Goal: Communication & Community: Answer question/provide support

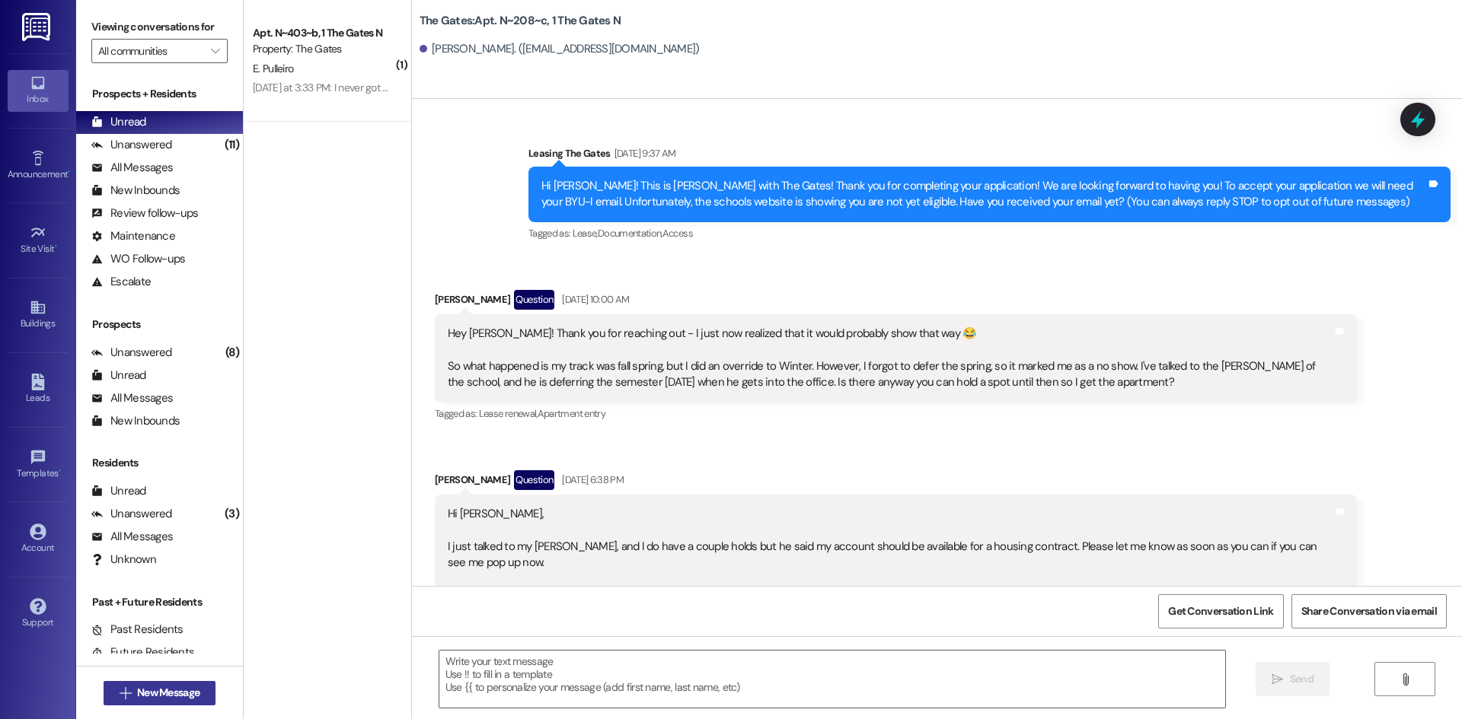
scroll to position [11476, 0]
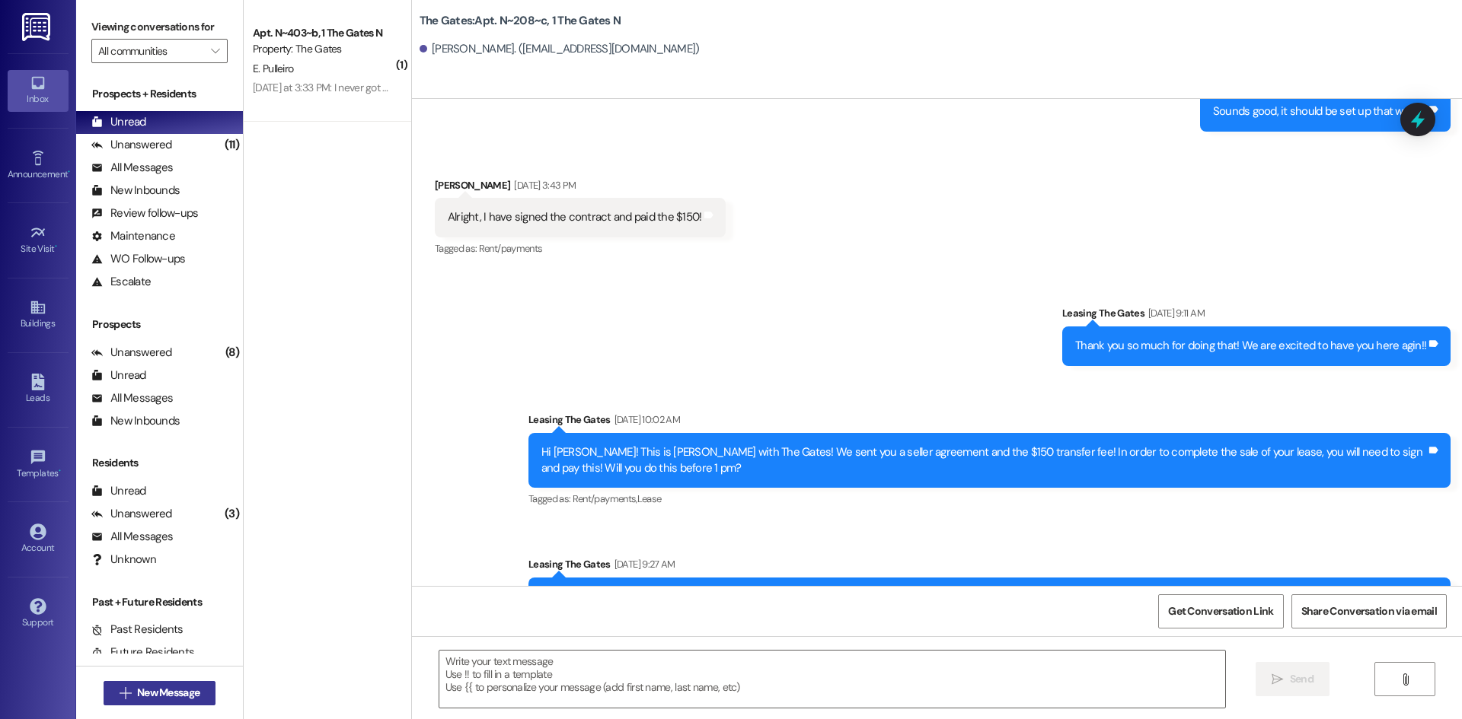
click at [166, 697] on span "New Message" at bounding box center [168, 693] width 62 height 16
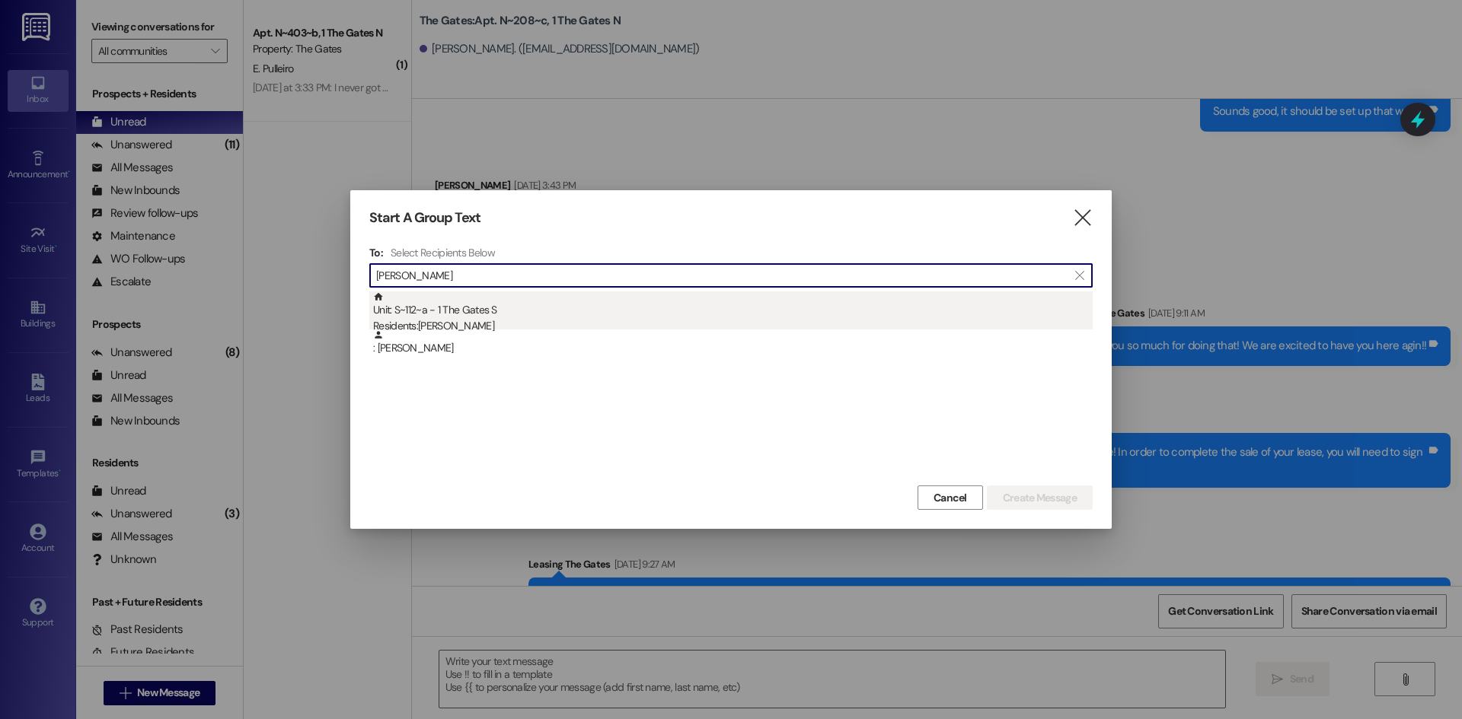
type input "[PERSON_NAME]"
click at [435, 305] on div "Unit: S~112~a - 1 The Gates S Residents: [PERSON_NAME]" at bounding box center [732, 313] width 719 height 43
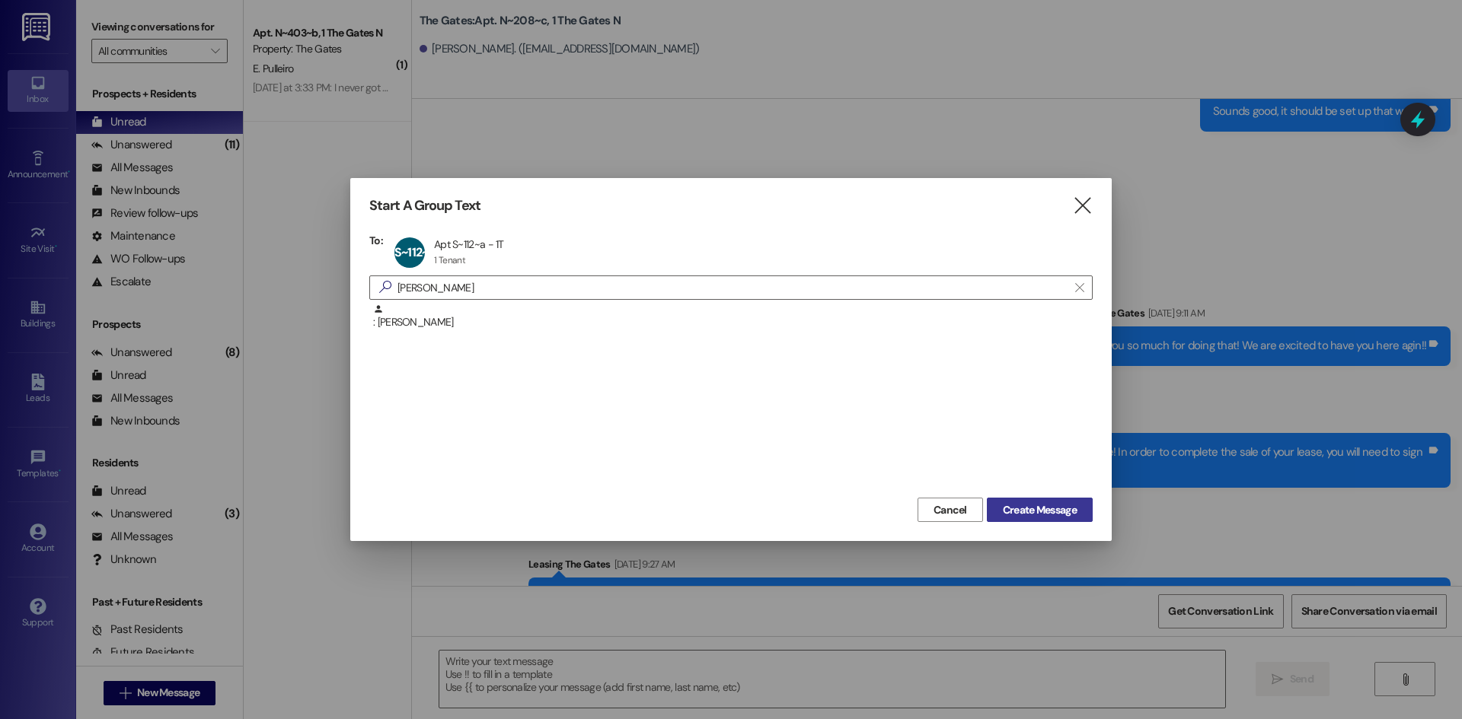
click at [1071, 510] on span "Create Message" at bounding box center [1040, 510] width 74 height 16
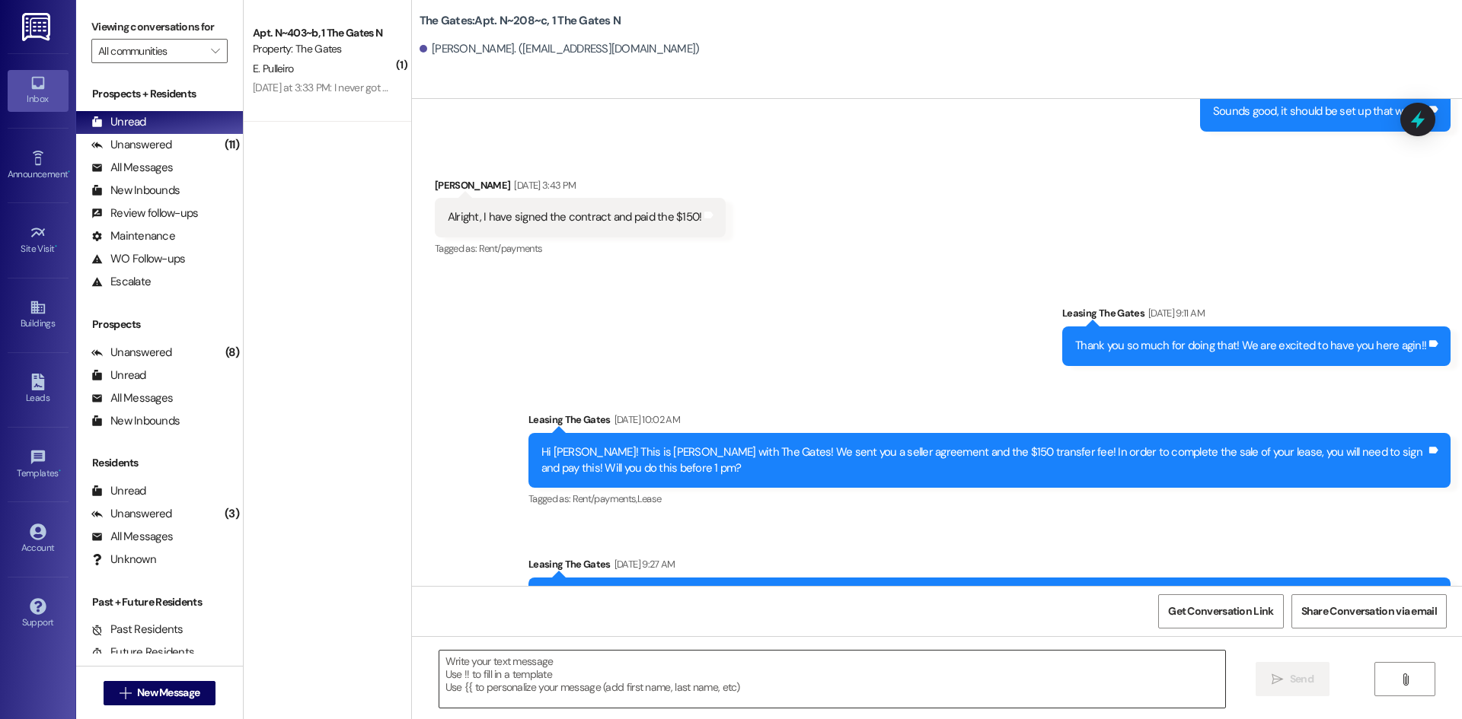
click at [484, 671] on textarea at bounding box center [832, 679] width 786 height 57
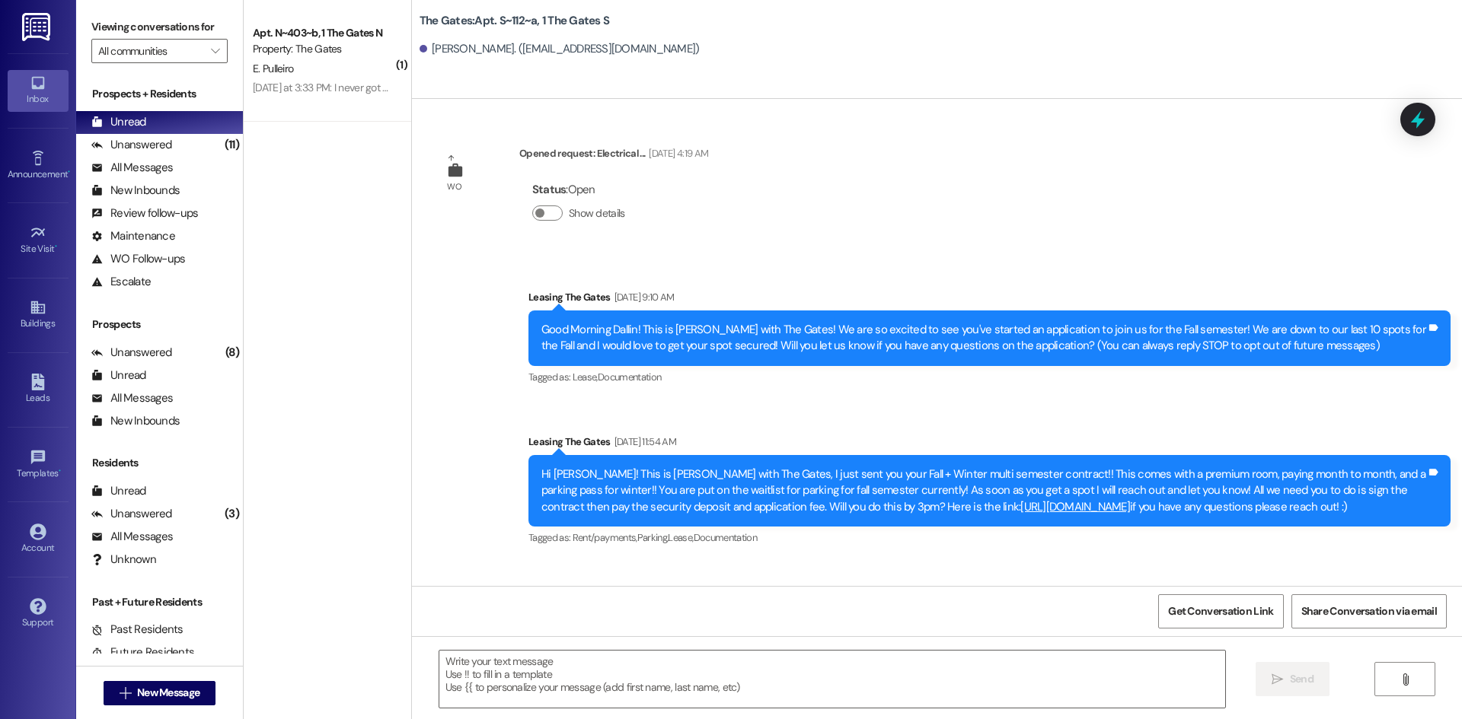
scroll to position [20840, 0]
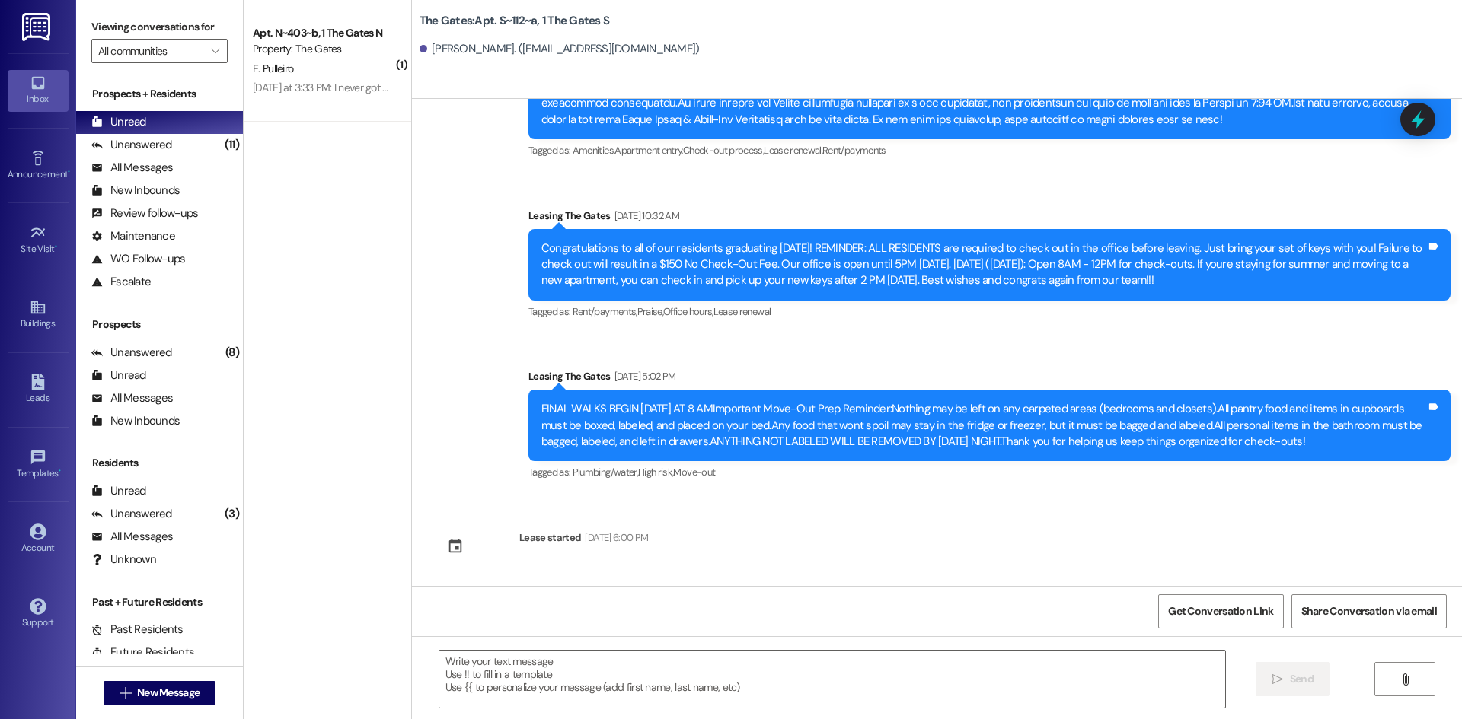
click at [484, 671] on textarea at bounding box center [832, 679] width 786 height 57
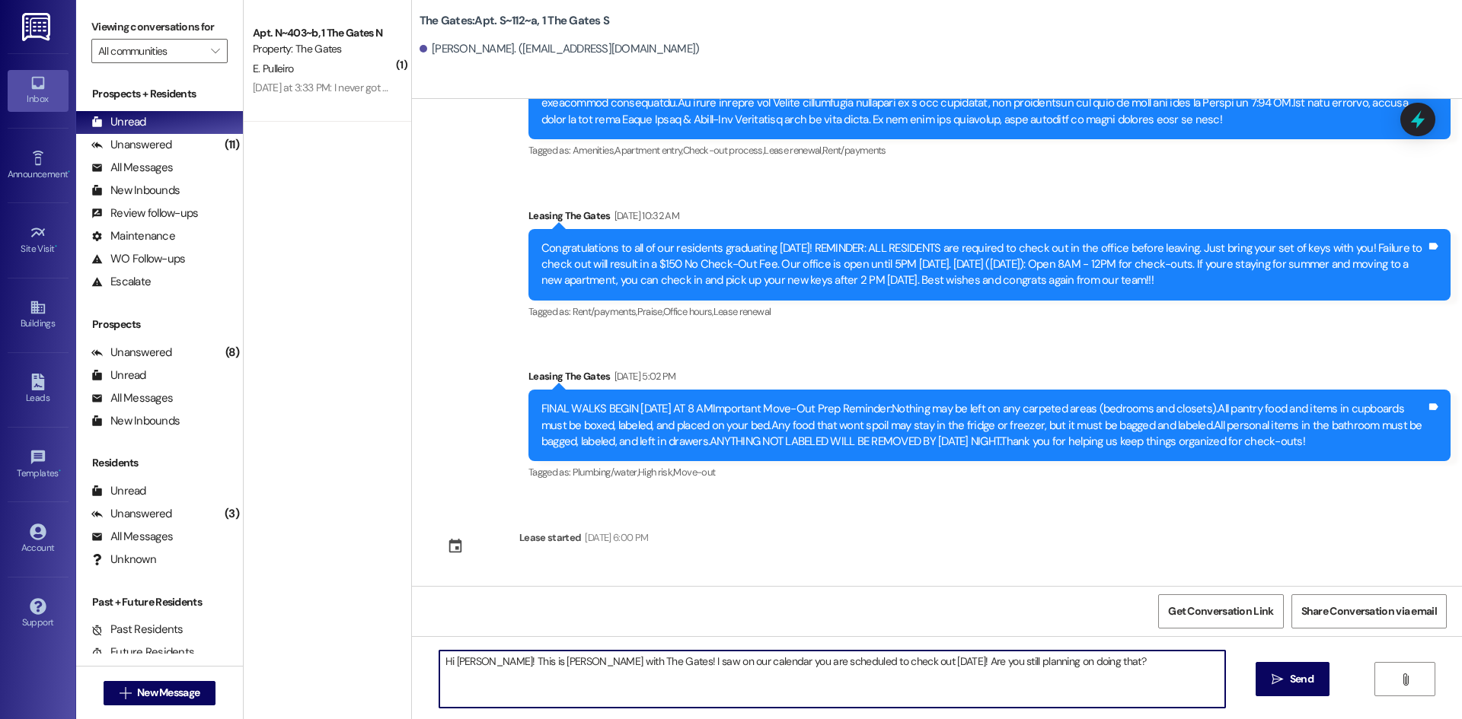
type textarea "Hi [PERSON_NAME]! This is [PERSON_NAME] with The Gates! I saw on our calendar y…"
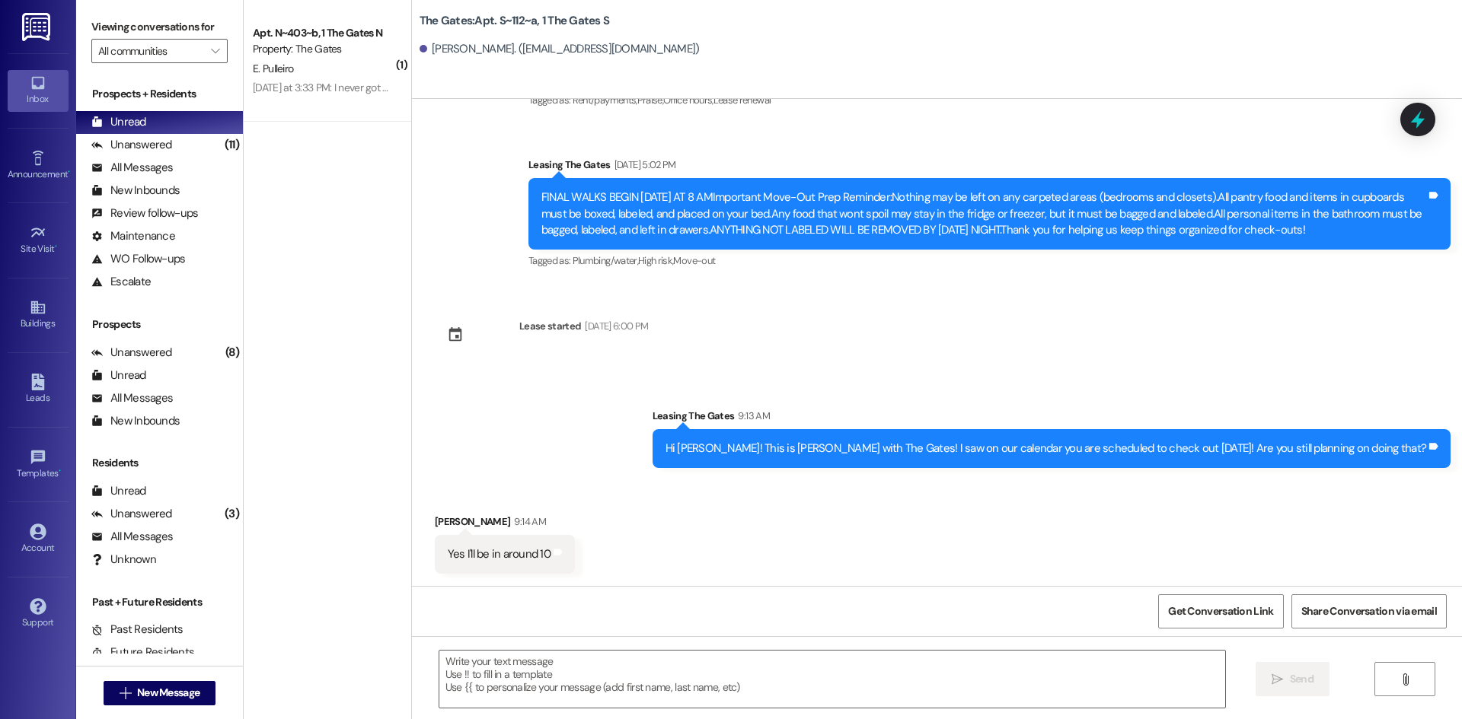
scroll to position [21052, 0]
click at [533, 713] on div " Send " at bounding box center [937, 693] width 1050 height 114
click at [543, 695] on textarea at bounding box center [832, 679] width 786 height 57
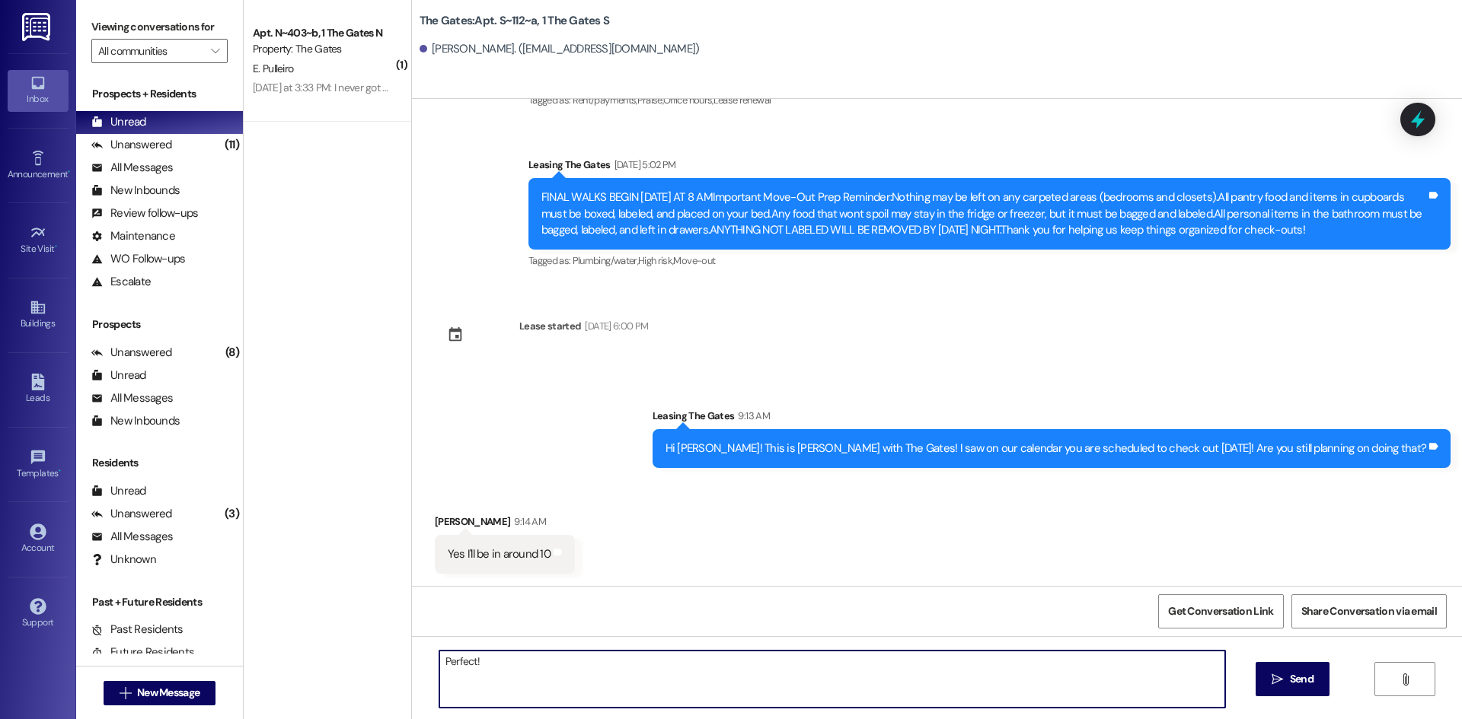
type textarea "Perfect!"
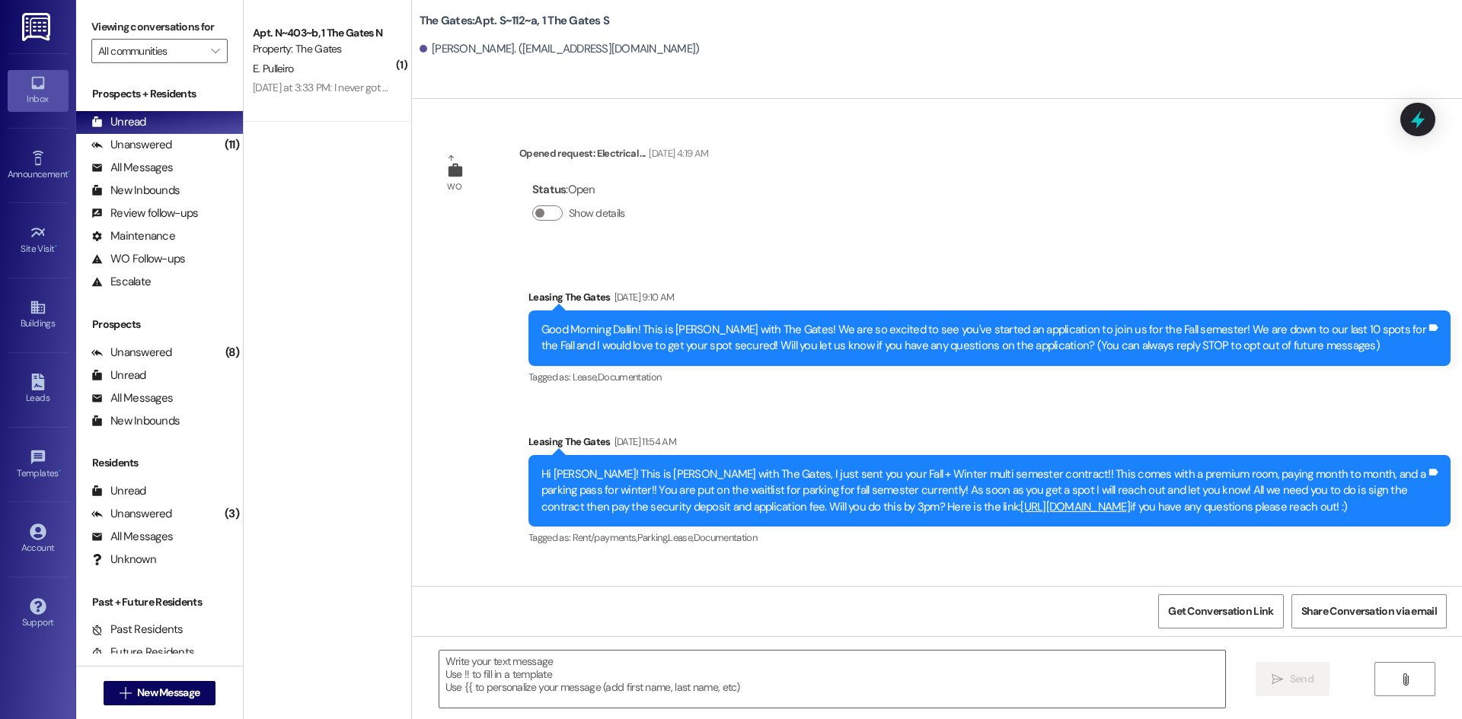
scroll to position [21073, 0]
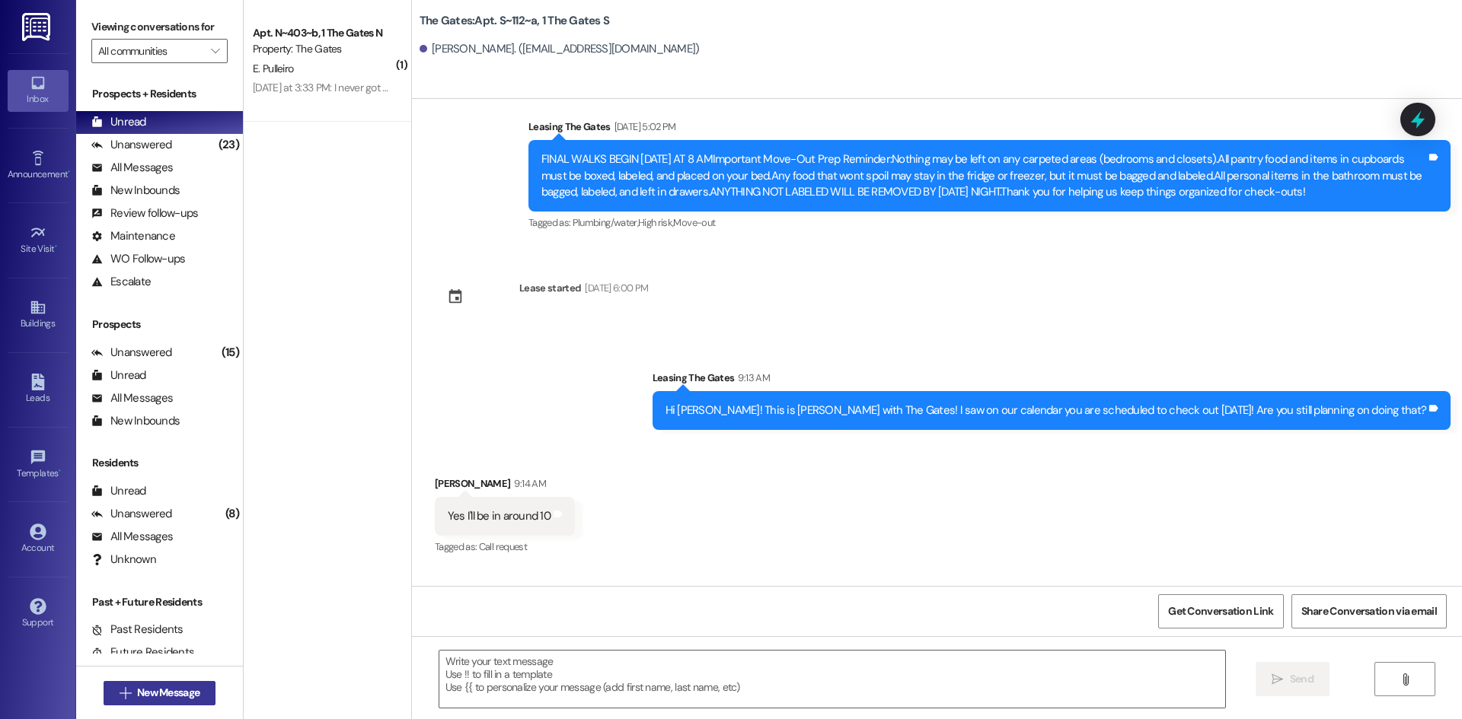
click at [197, 694] on span "New Message" at bounding box center [168, 693] width 69 height 16
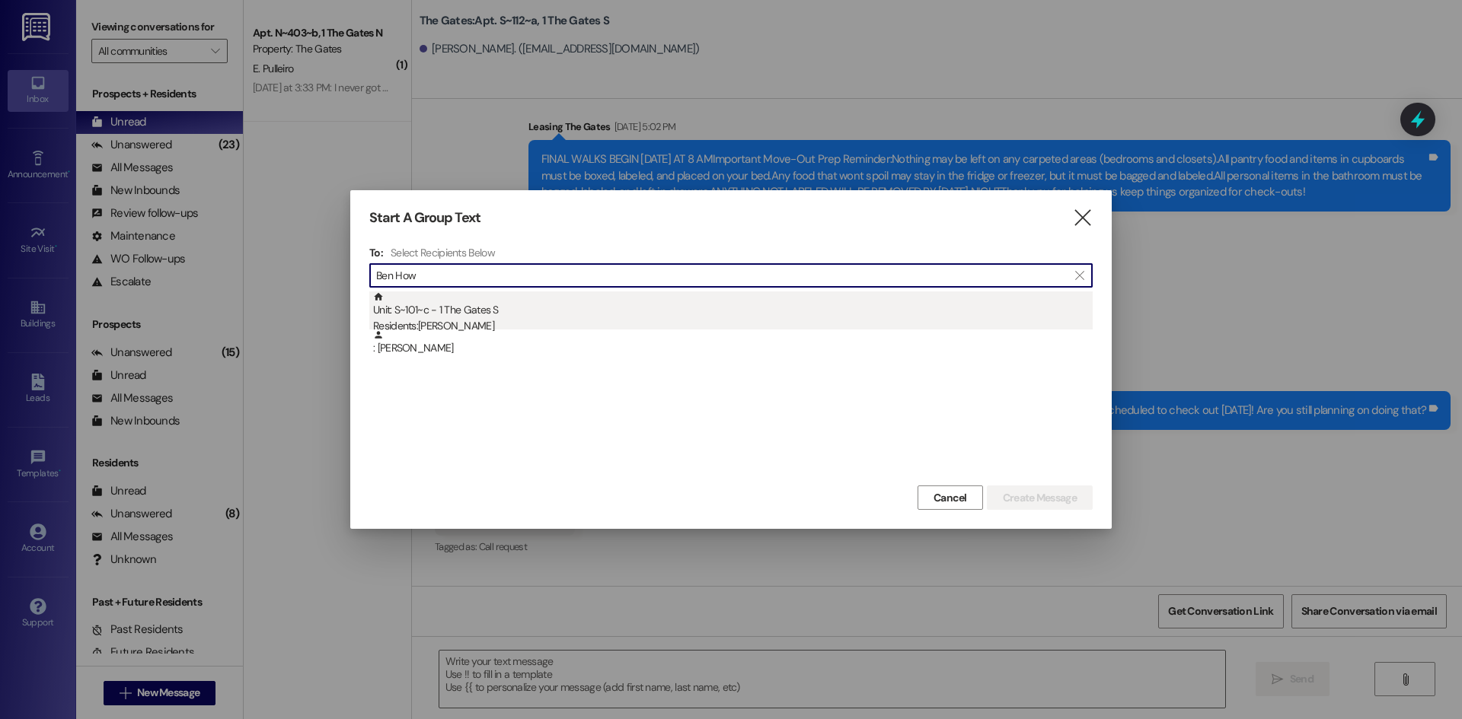
type input "Ben How"
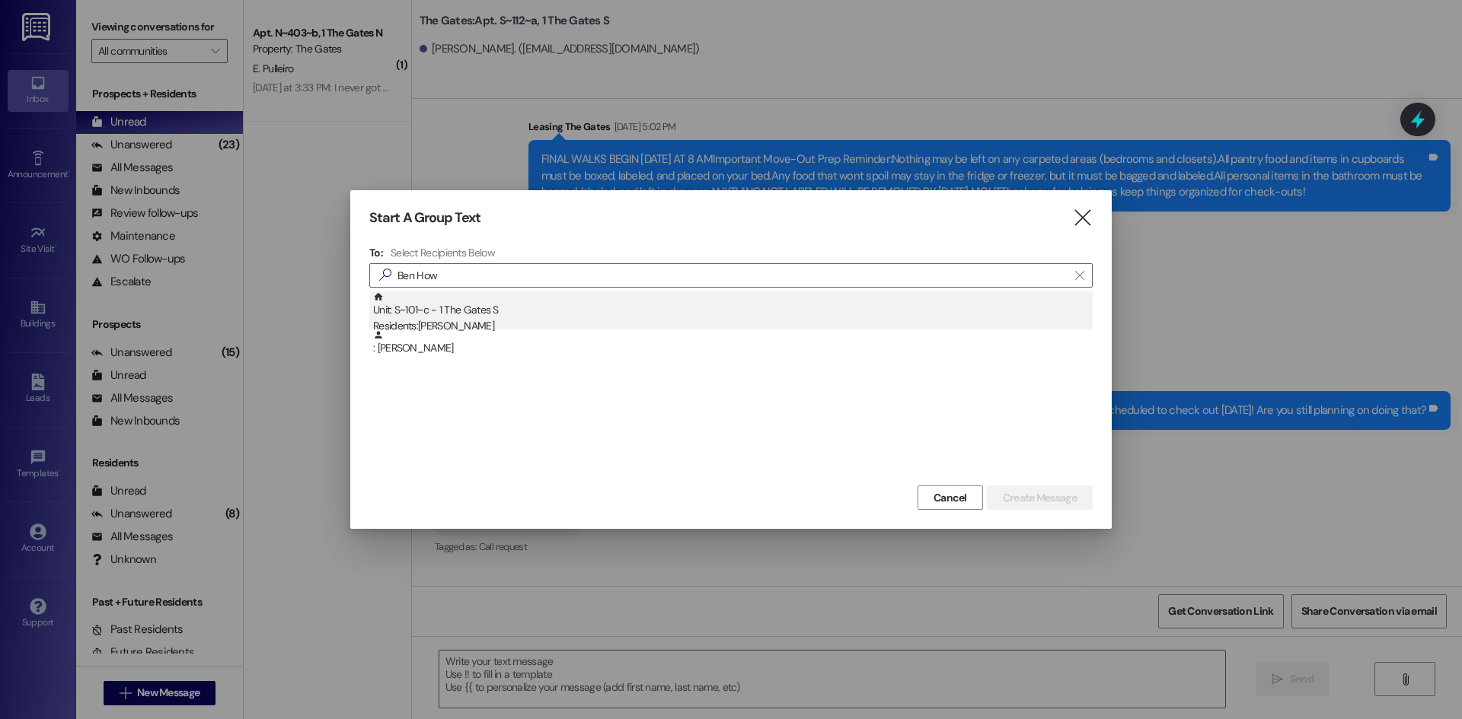
click at [507, 313] on div "Unit: S~101~c - 1 The Gates S Residents: [PERSON_NAME]" at bounding box center [732, 313] width 719 height 43
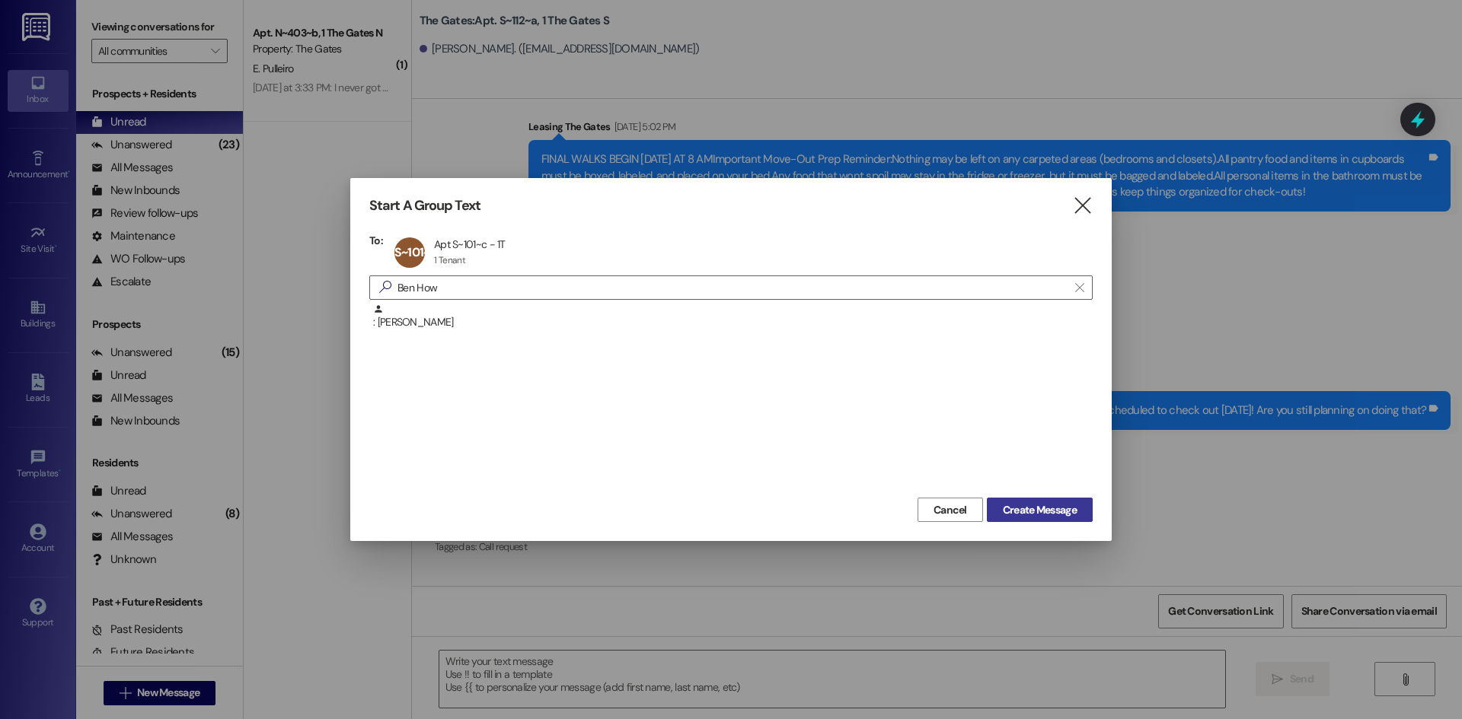
click at [1064, 506] on span "Create Message" at bounding box center [1040, 510] width 74 height 16
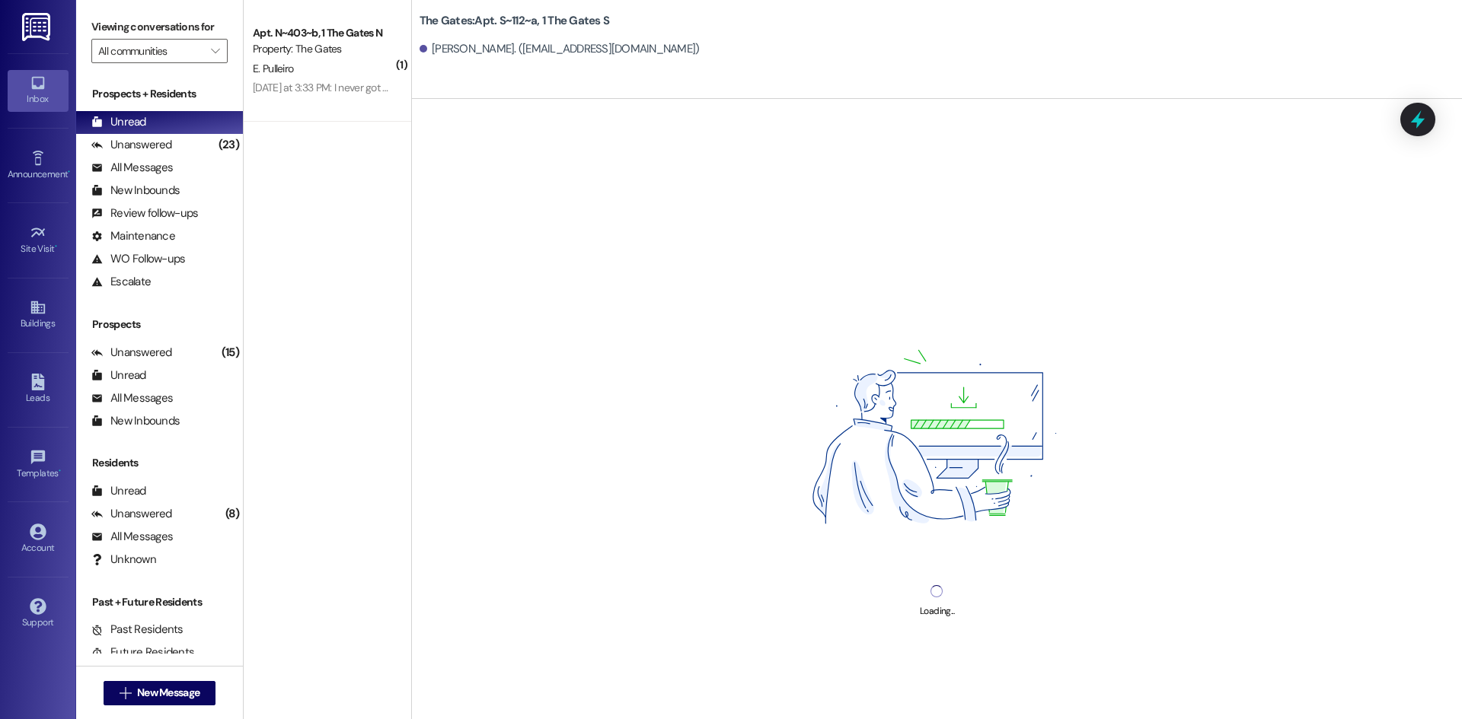
click at [541, 658] on div "Loading..." at bounding box center [937, 458] width 1050 height 719
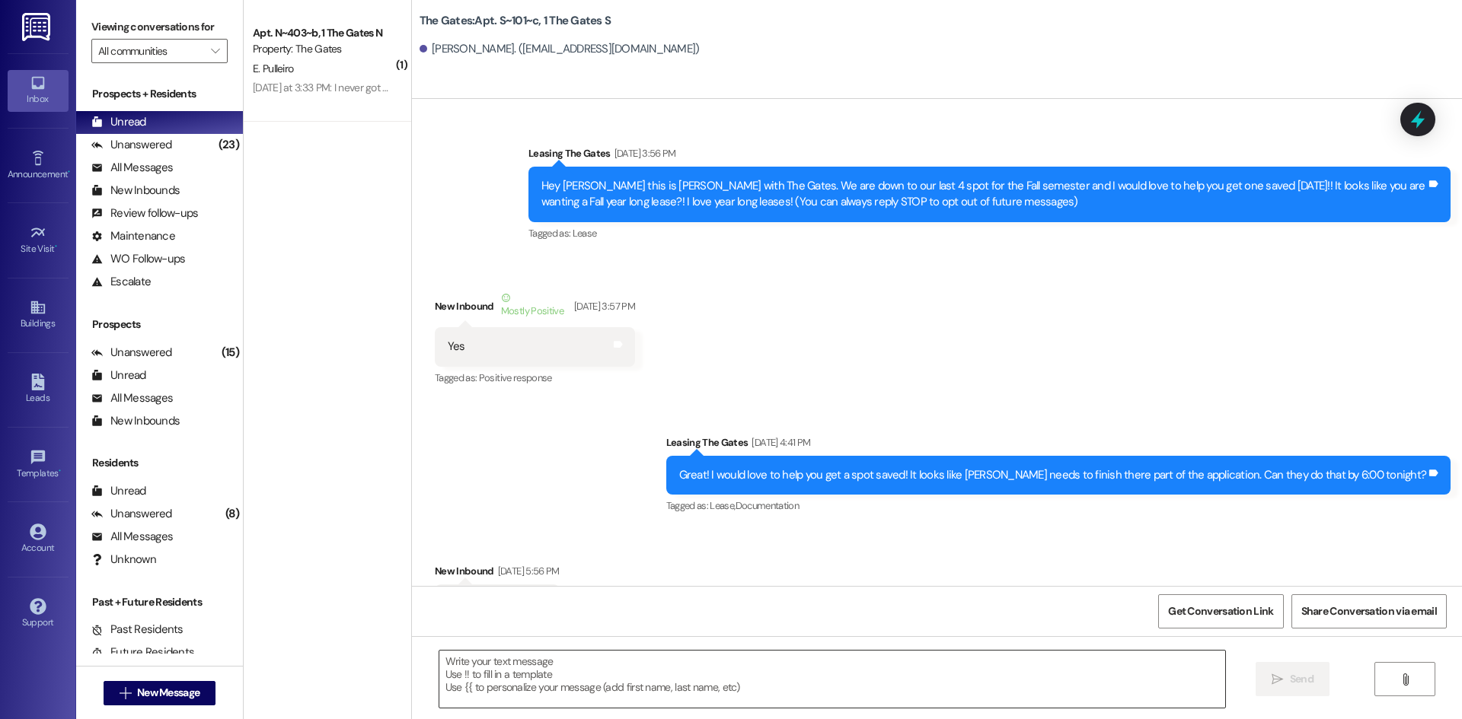
click at [477, 674] on textarea at bounding box center [832, 679] width 786 height 57
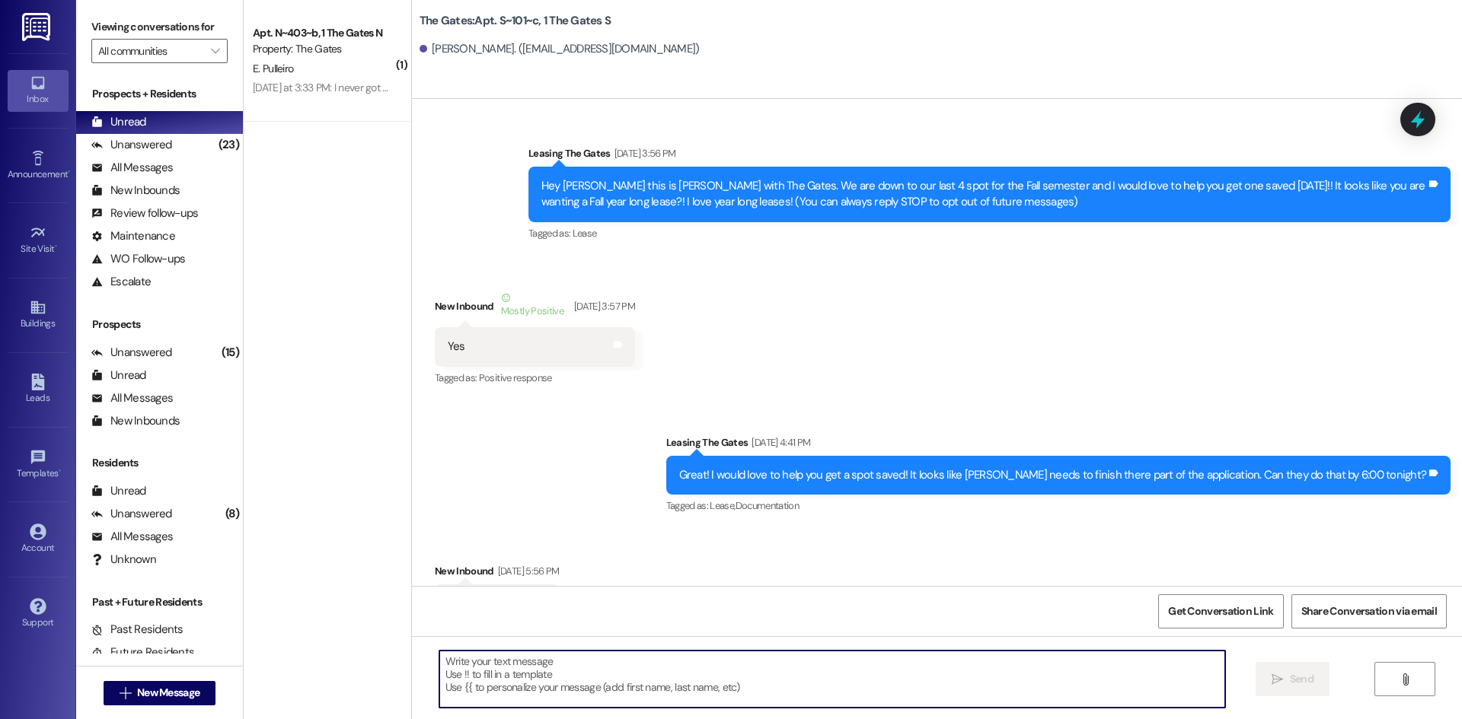
scroll to position [44311, 0]
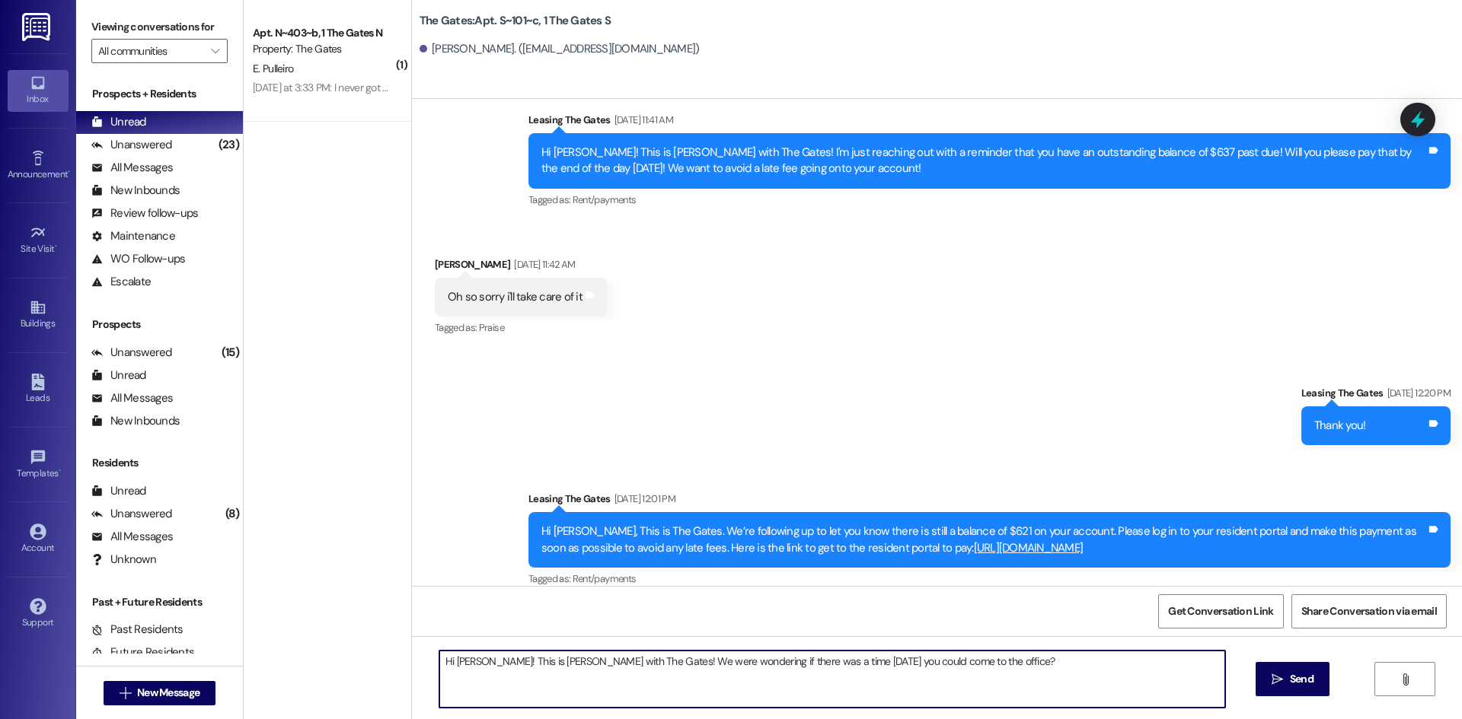
type textarea "Hi [PERSON_NAME]! This is [PERSON_NAME] with The Gates! We were wondering if th…"
click at [539, 668] on textarea "Hi [PERSON_NAME]! This is [PERSON_NAME] with The Gates! We were wondering if th…" at bounding box center [832, 679] width 786 height 57
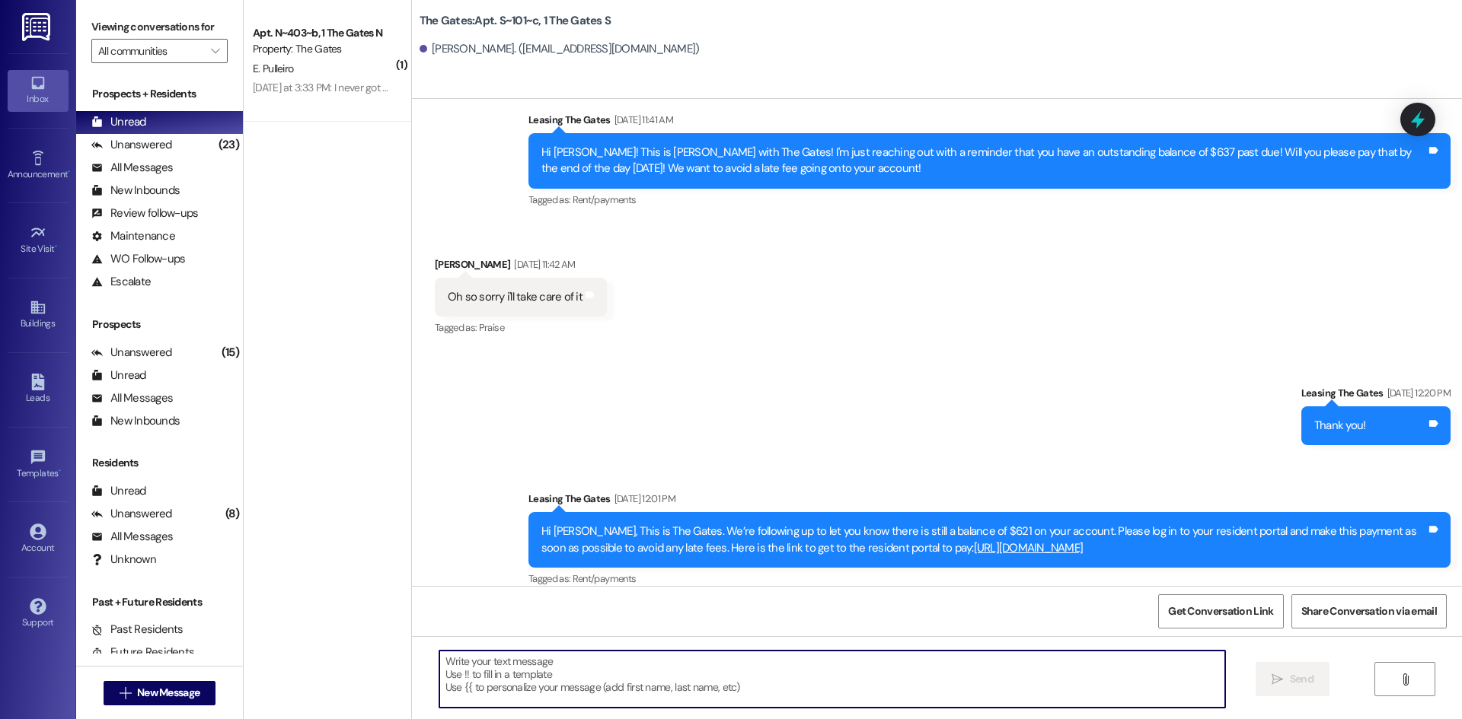
click at [579, 257] on div "[PERSON_NAME] [DATE] 11:42 AM" at bounding box center [521, 267] width 172 height 21
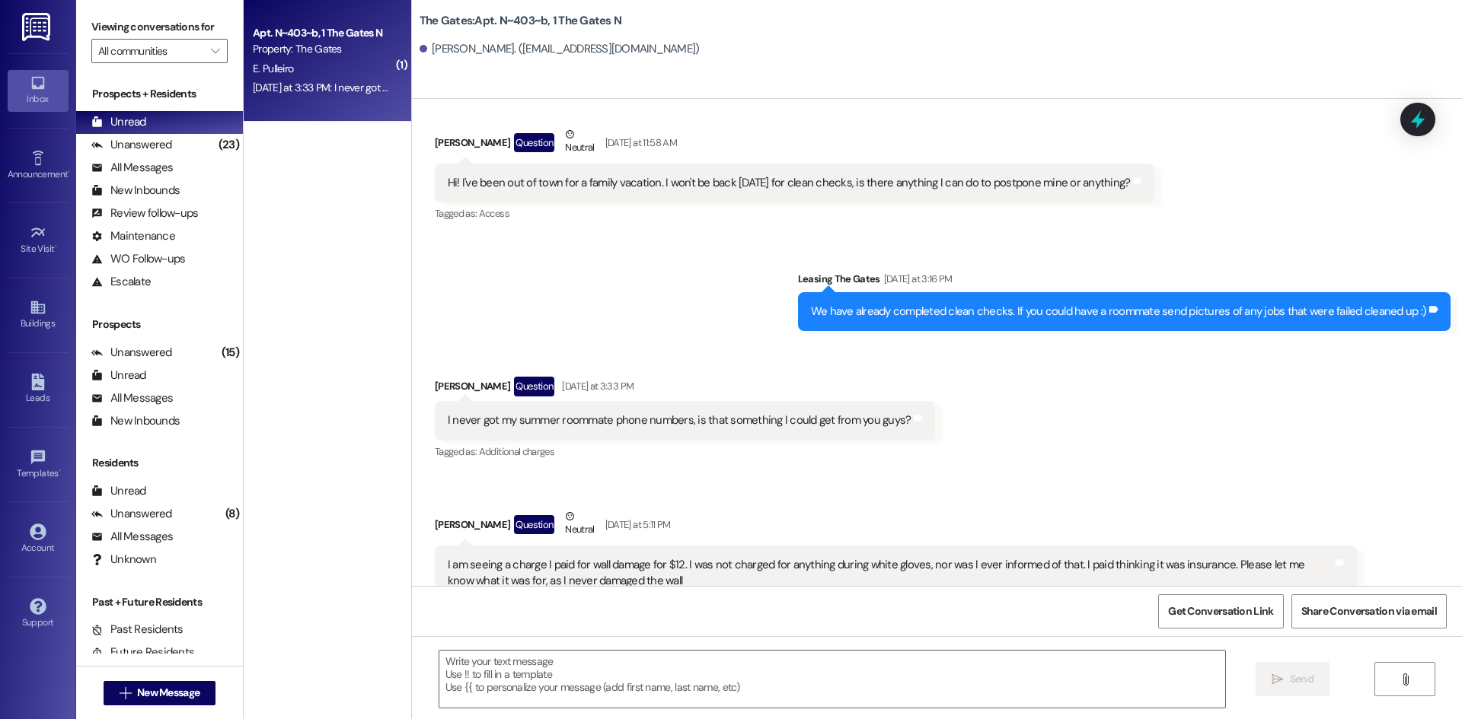
scroll to position [36636, 0]
